Goal: Subscribe to service/newsletter

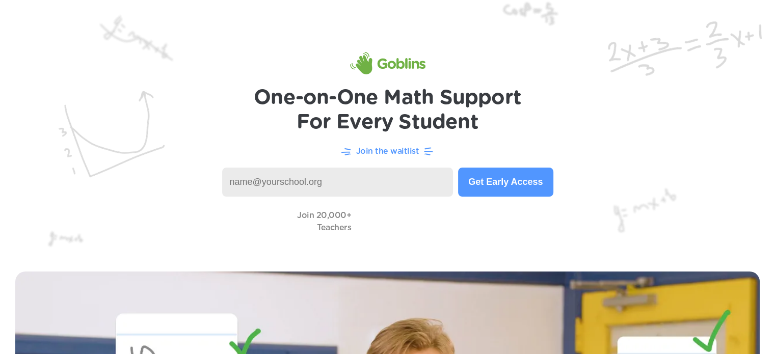
click at [315, 188] on input at bounding box center [337, 182] width 231 height 29
type input "[EMAIL_ADDRESS][DOMAIN_NAME]"
click at [494, 181] on button "Get Early Access" at bounding box center [505, 182] width 95 height 29
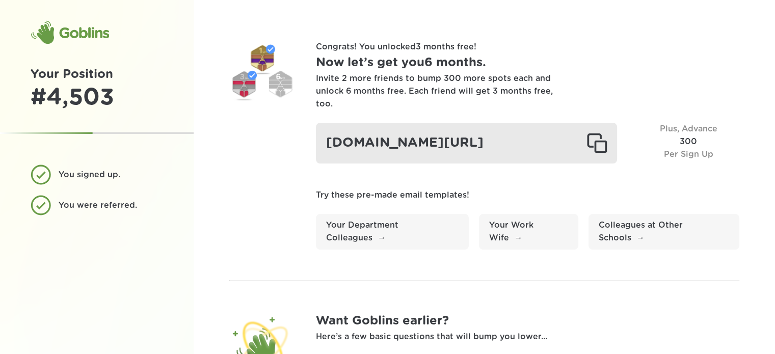
click at [602, 139] on div at bounding box center [597, 143] width 20 height 20
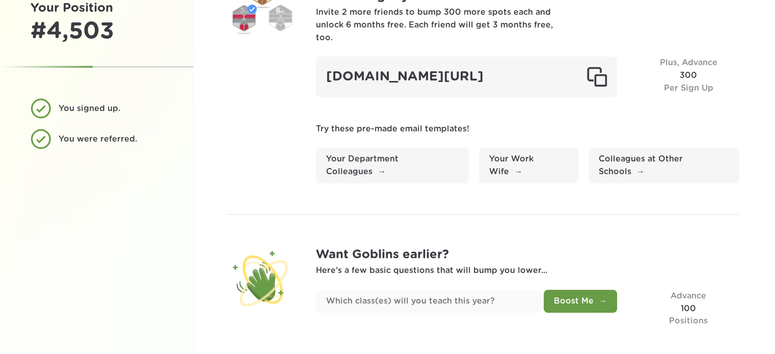
scroll to position [75, 0]
